Goal: Browse casually: Explore the website without a specific task or goal

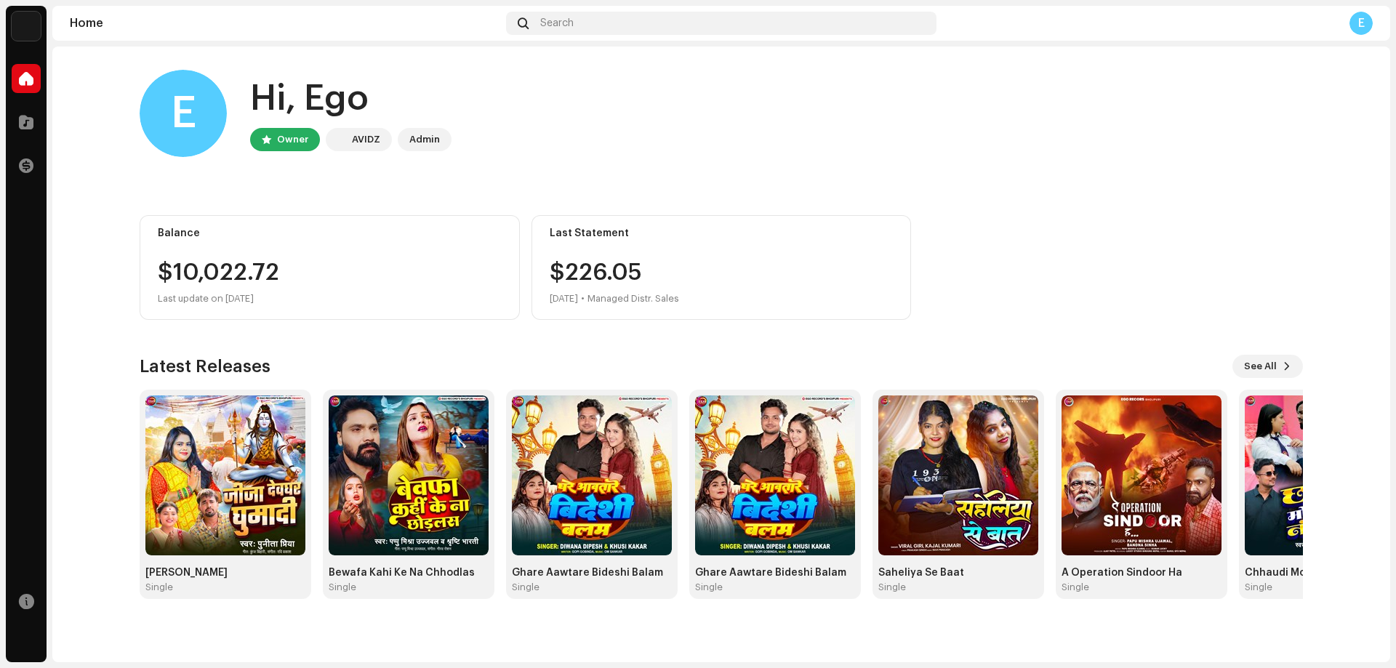
click at [972, 160] on home-user "E Hi, Ego Owner AVIDZ Admin" at bounding box center [721, 125] width 1163 height 111
drag, startPoint x: 143, startPoint y: 361, endPoint x: 366, endPoint y: 380, distance: 223.4
click at [366, 380] on div "Latest Releases See All Jija Devghar Ghumadi Single Bewafa Kahi Ke Na Chhodlas …" at bounding box center [721, 477] width 1163 height 244
click at [370, 359] on div "Latest Releases See All" at bounding box center [721, 366] width 1163 height 23
click at [188, 357] on h3 "Latest Releases" at bounding box center [205, 366] width 131 height 23
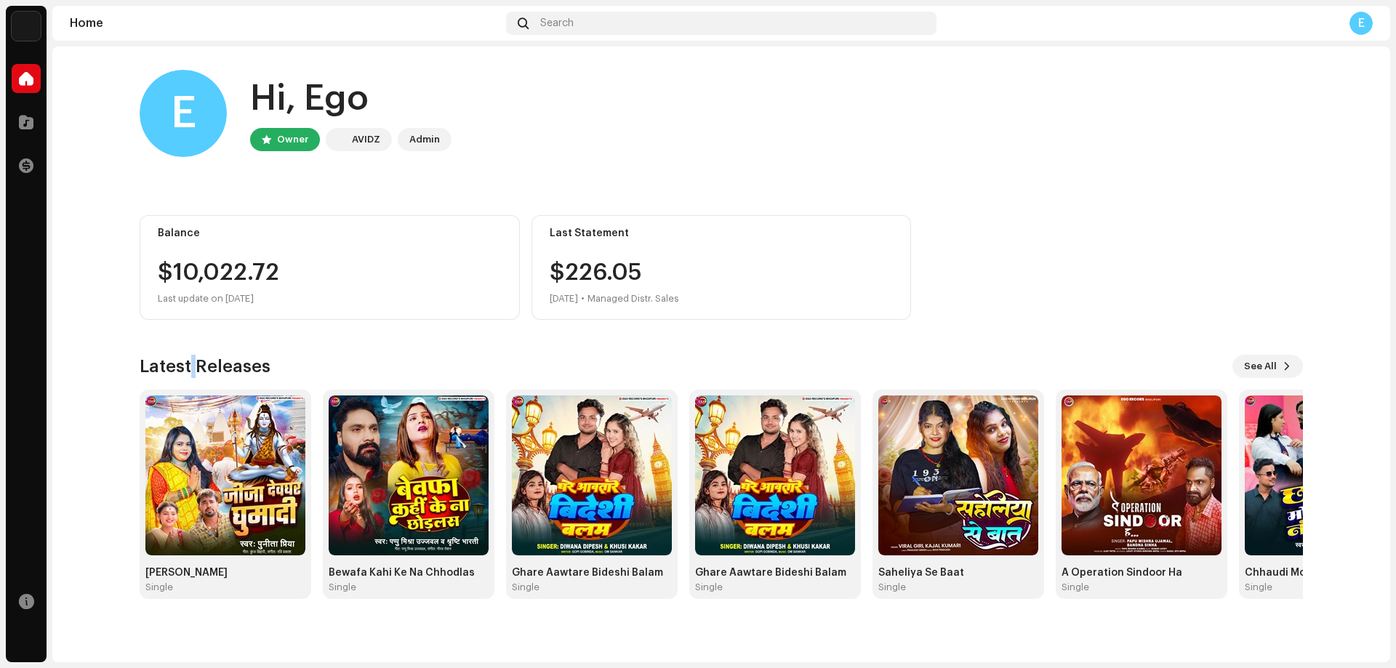
click at [188, 357] on h3 "Latest Releases" at bounding box center [205, 366] width 131 height 23
click at [835, 127] on div "E Hi, Ego Owner AVIDZ Admin" at bounding box center [721, 113] width 1163 height 87
